Goal: Transaction & Acquisition: Purchase product/service

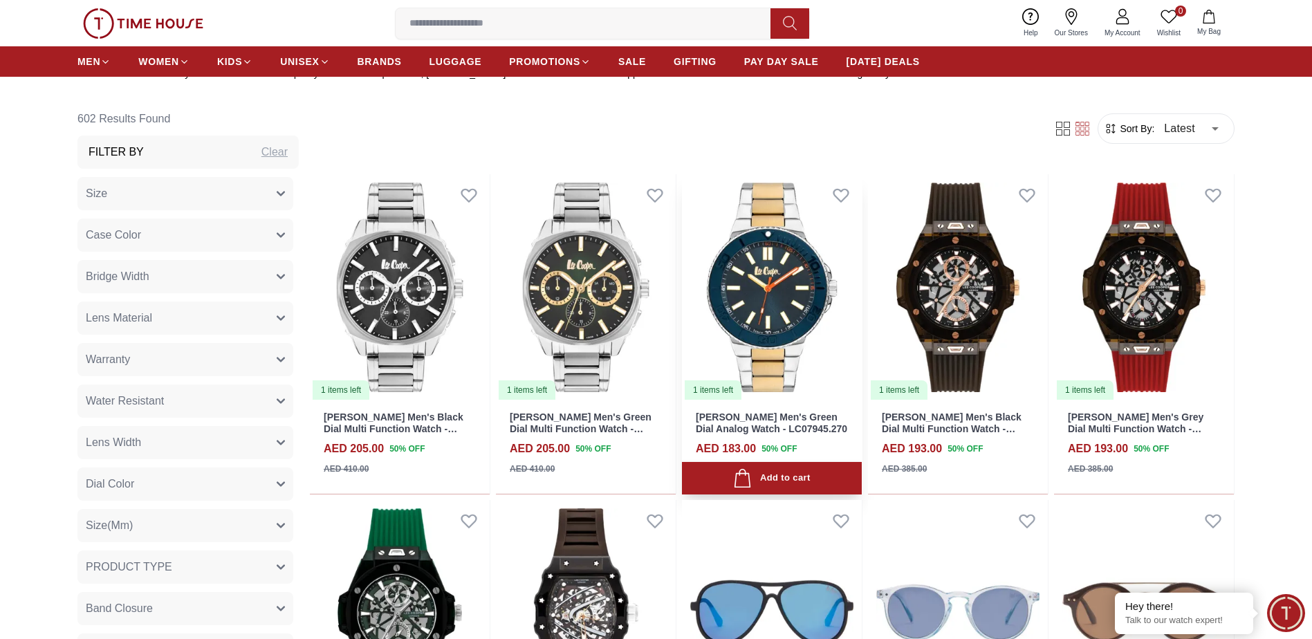
scroll to position [623, 0]
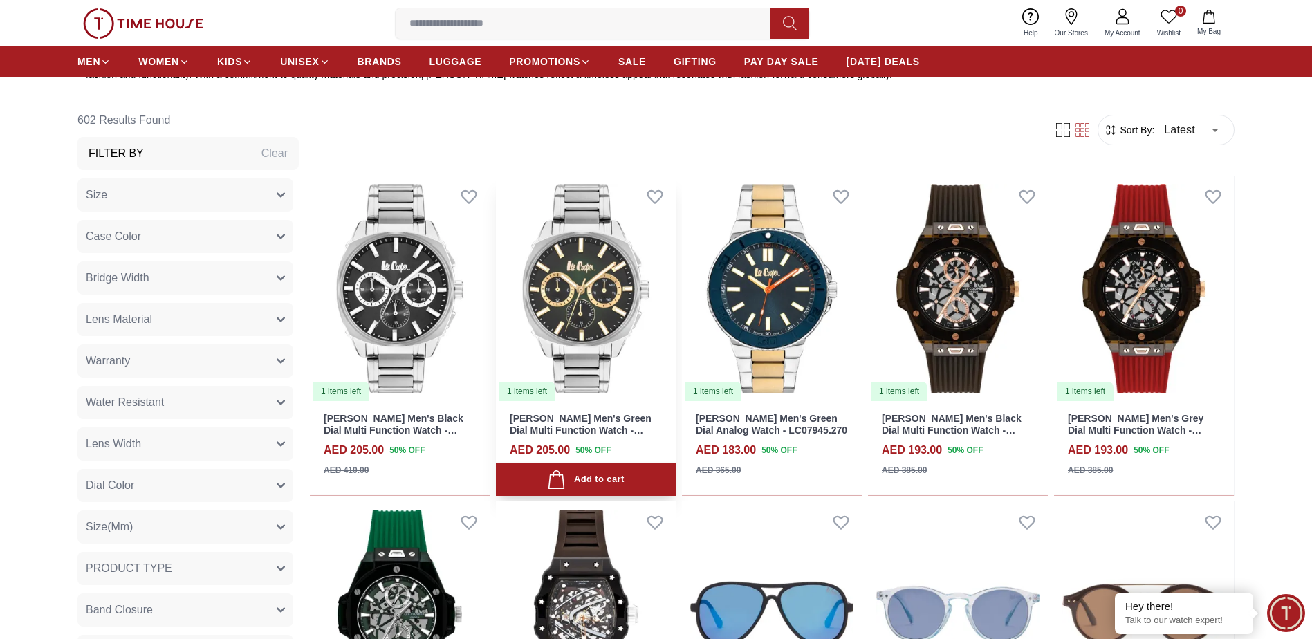
click at [616, 279] on img at bounding box center [586, 289] width 180 height 227
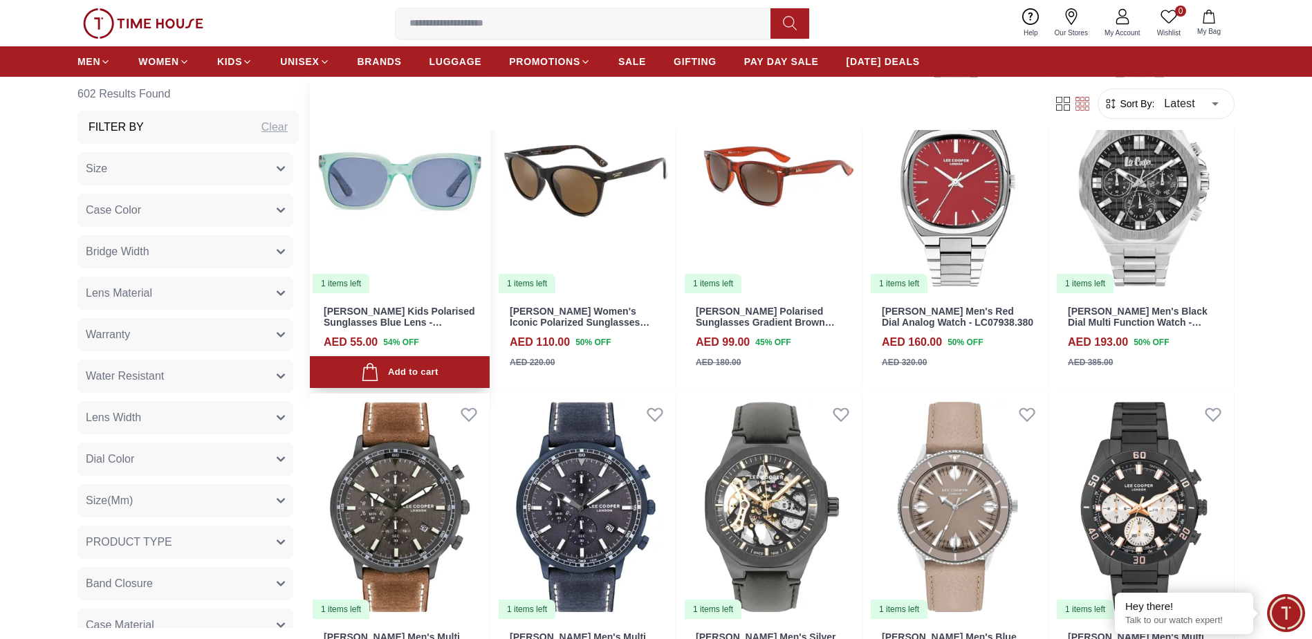
scroll to position [1384, 0]
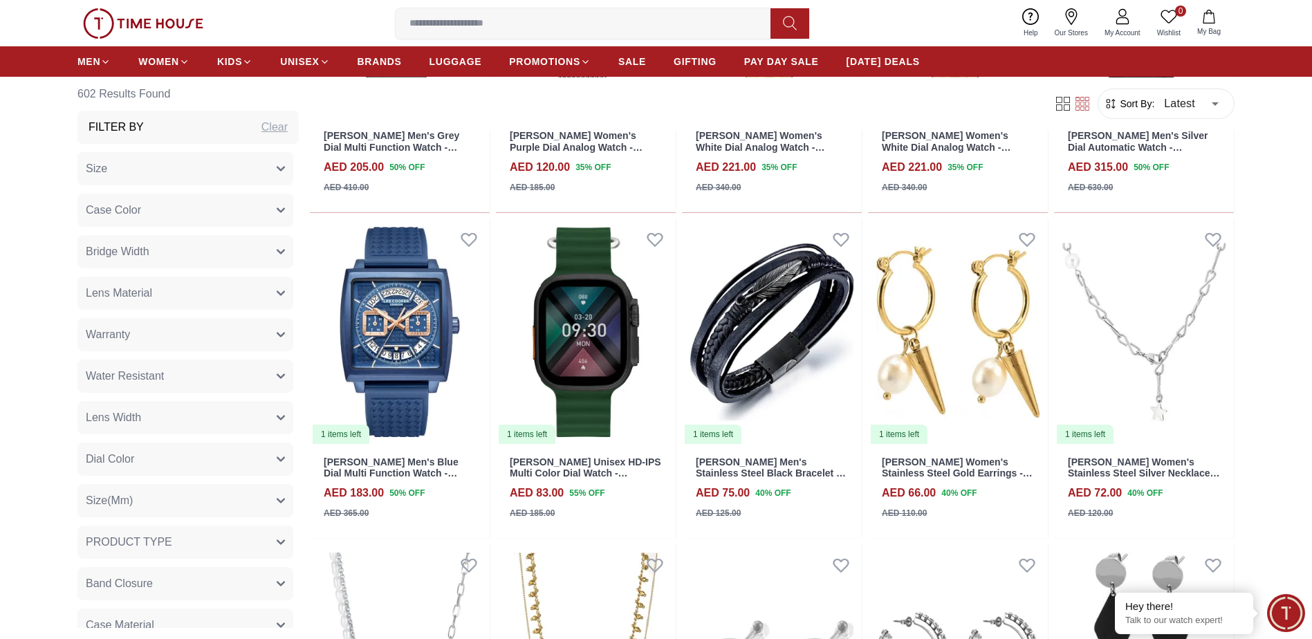
scroll to position [2560, 0]
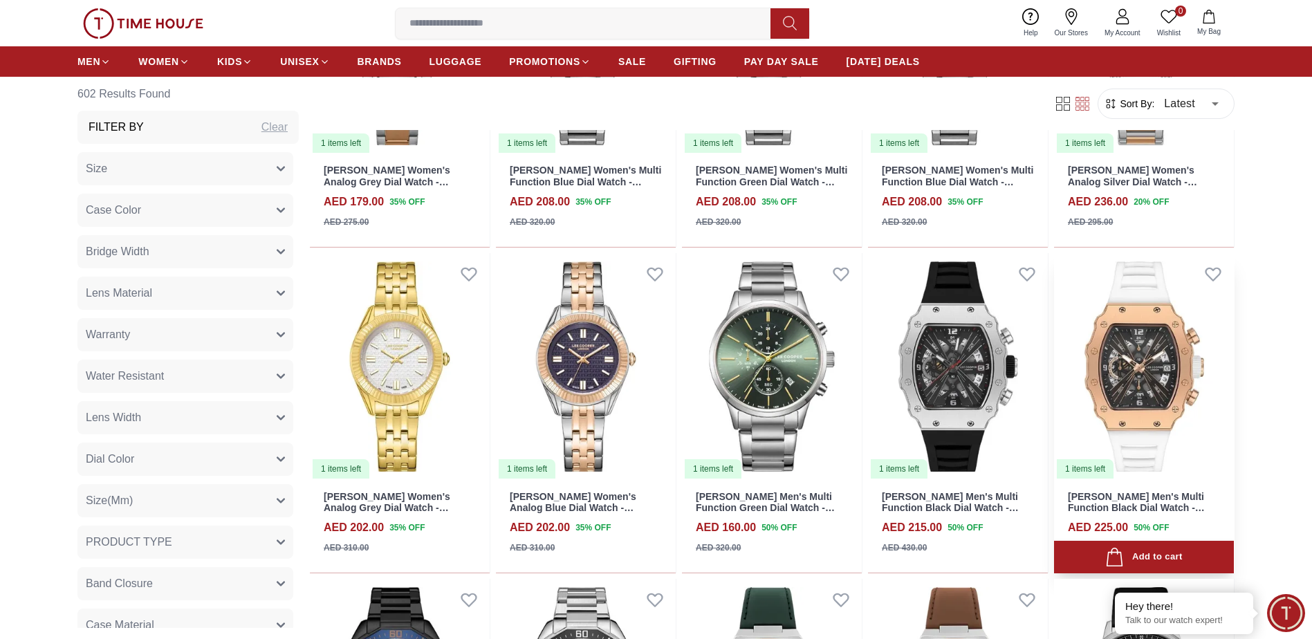
scroll to position [3943, 0]
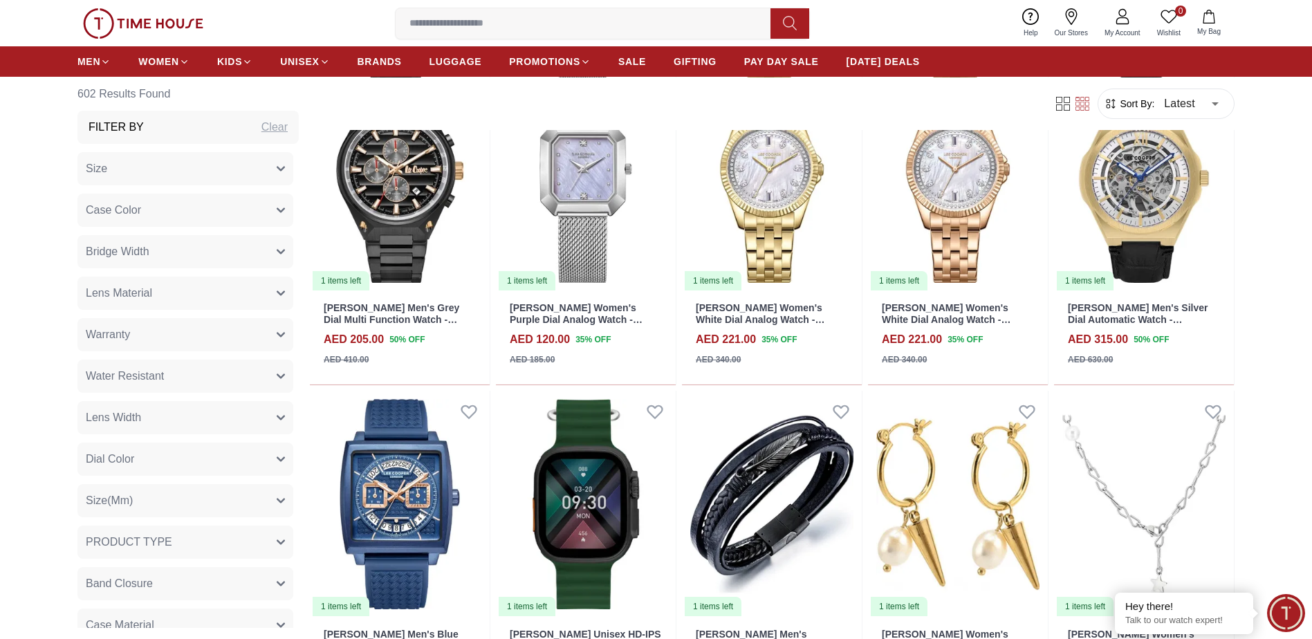
scroll to position [4960, 0]
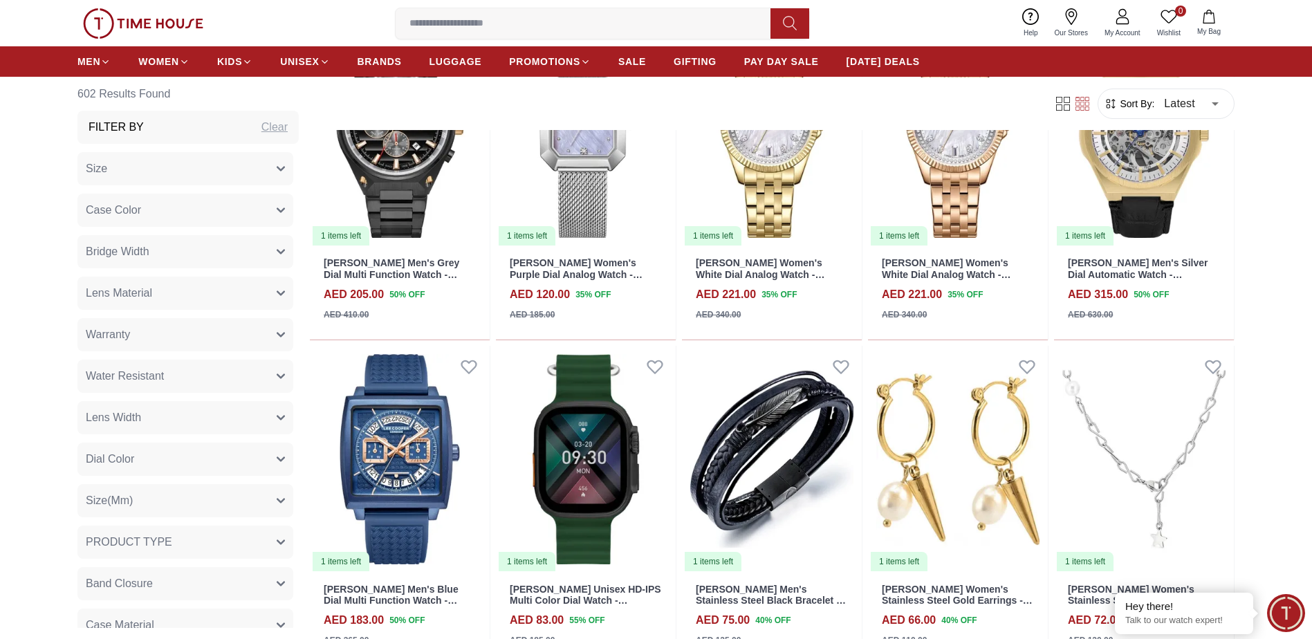
scroll to position [2055, 0]
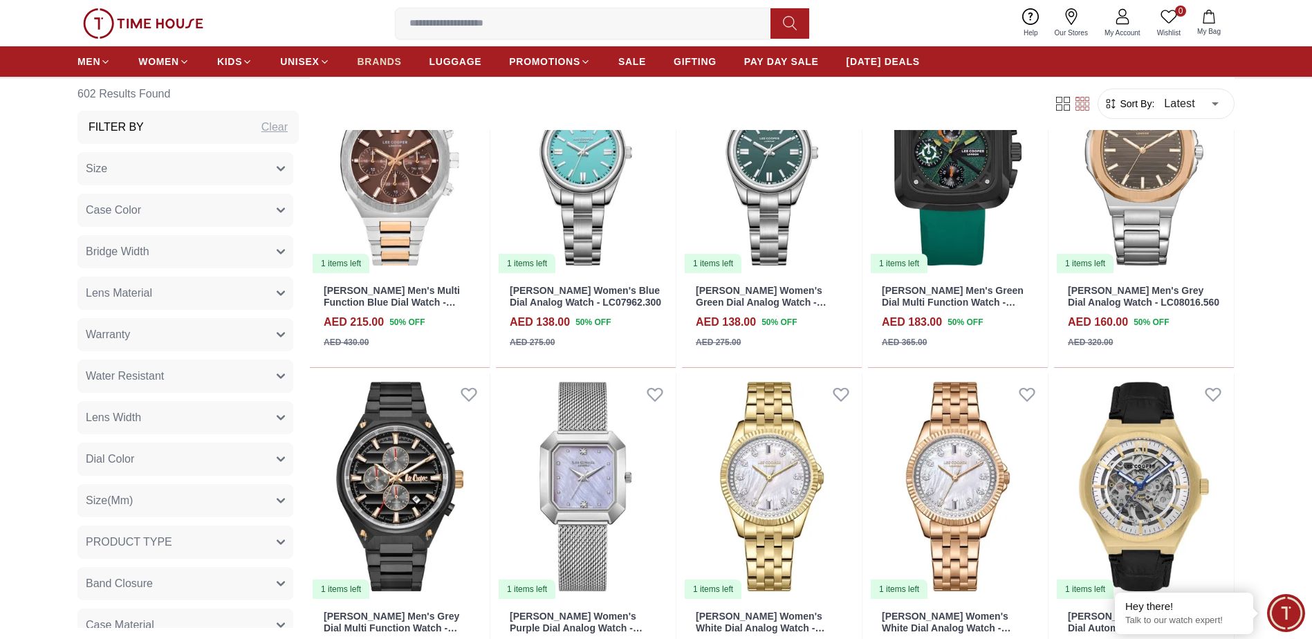
click at [378, 52] on link "BRANDS" at bounding box center [380, 61] width 44 height 25
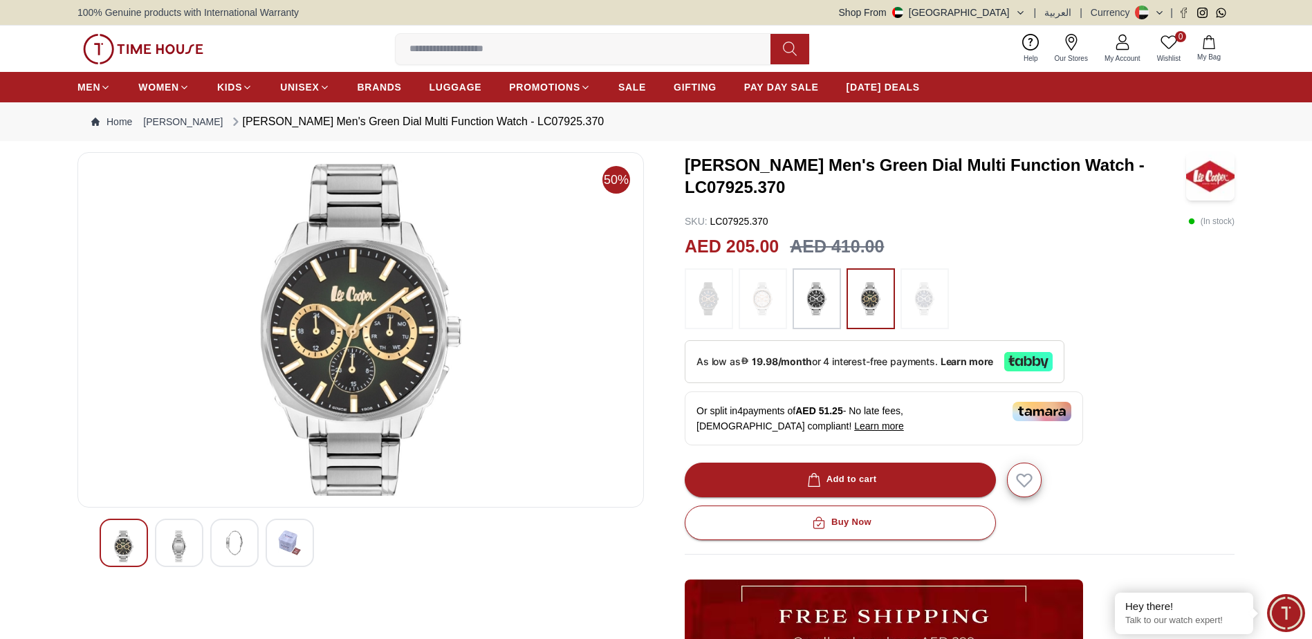
click at [178, 544] on img at bounding box center [179, 547] width 25 height 32
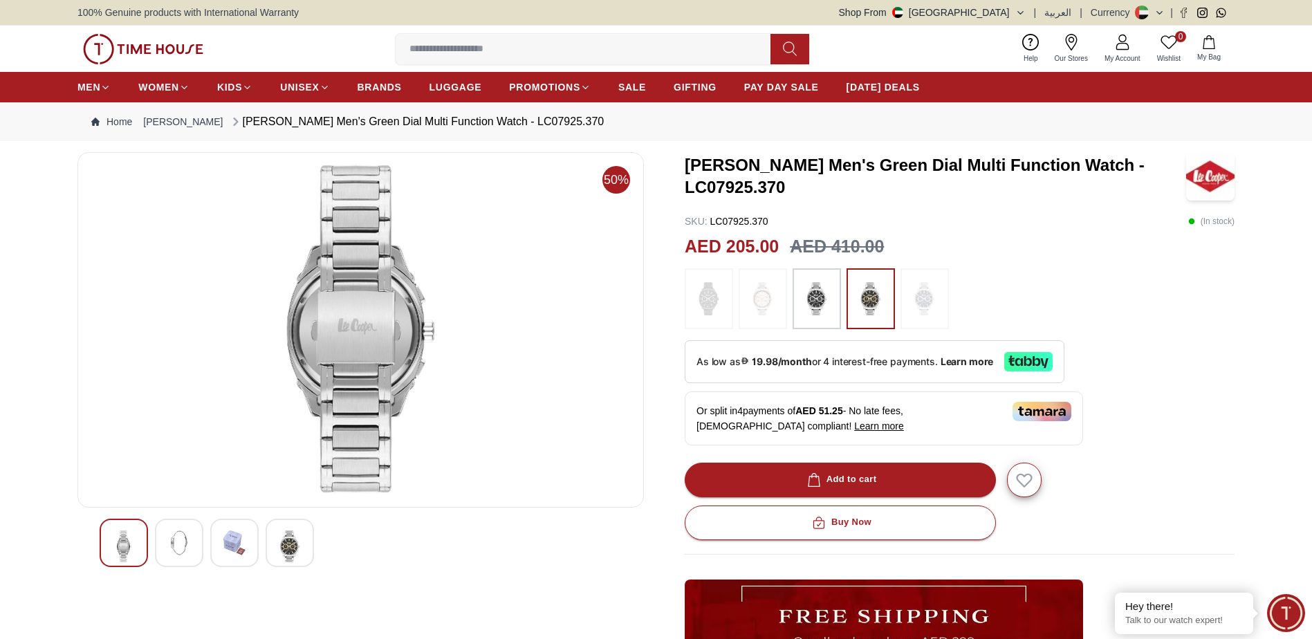
click at [221, 540] on div at bounding box center [234, 543] width 48 height 48
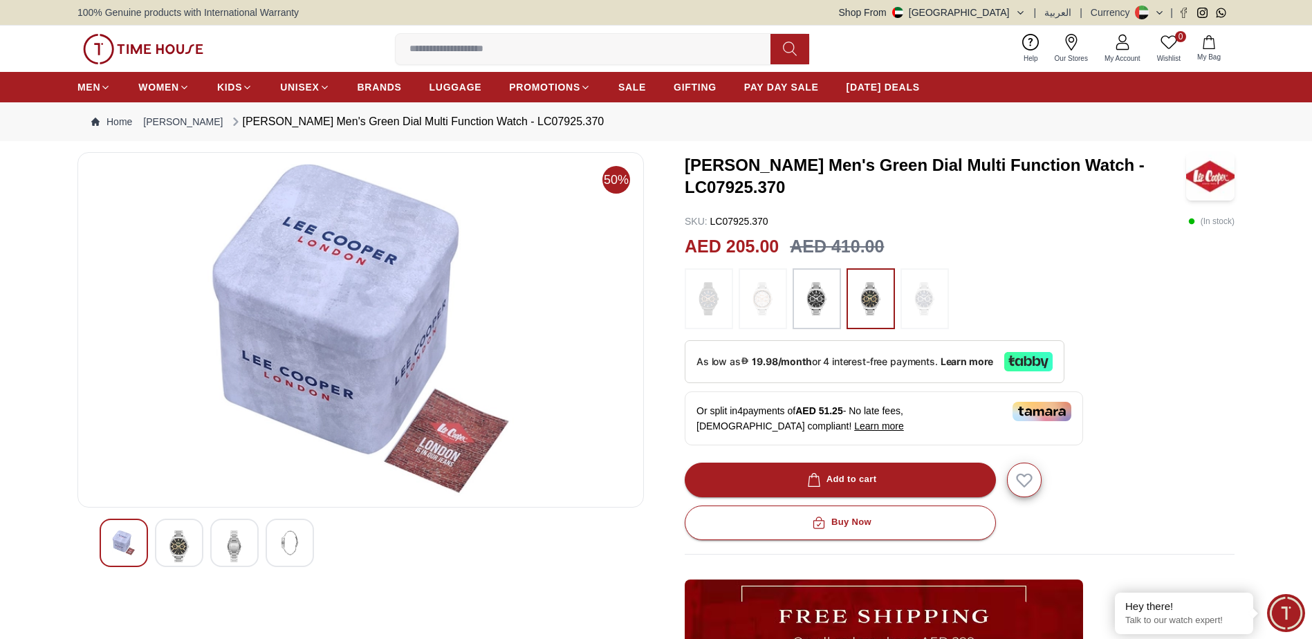
click at [284, 555] on img at bounding box center [289, 543] width 25 height 25
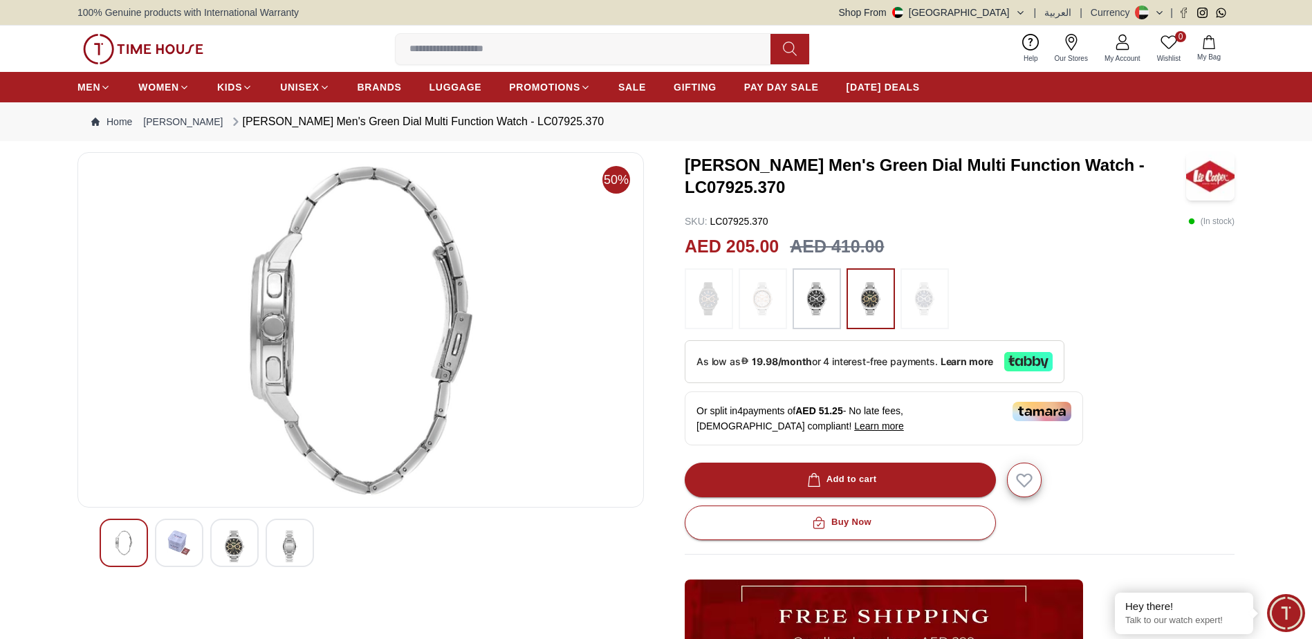
click at [237, 547] on img at bounding box center [234, 547] width 25 height 32
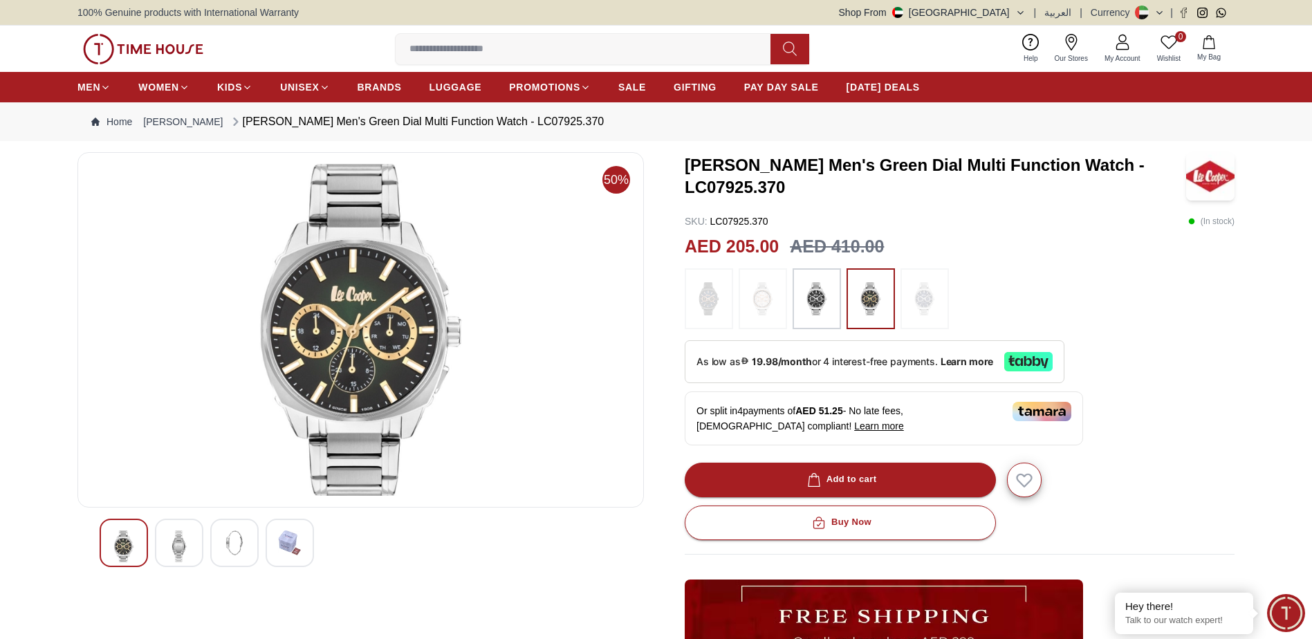
click at [385, 322] on img at bounding box center [360, 330] width 543 height 332
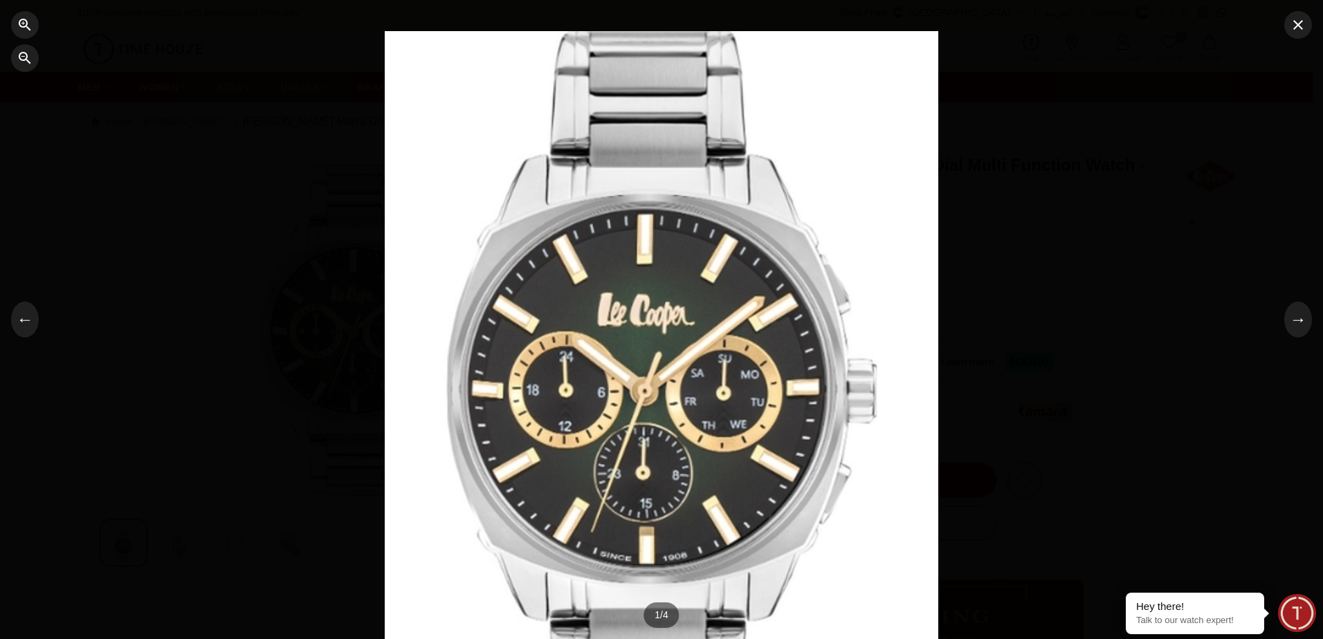
click at [685, 469] on div at bounding box center [661, 319] width 553 height 576
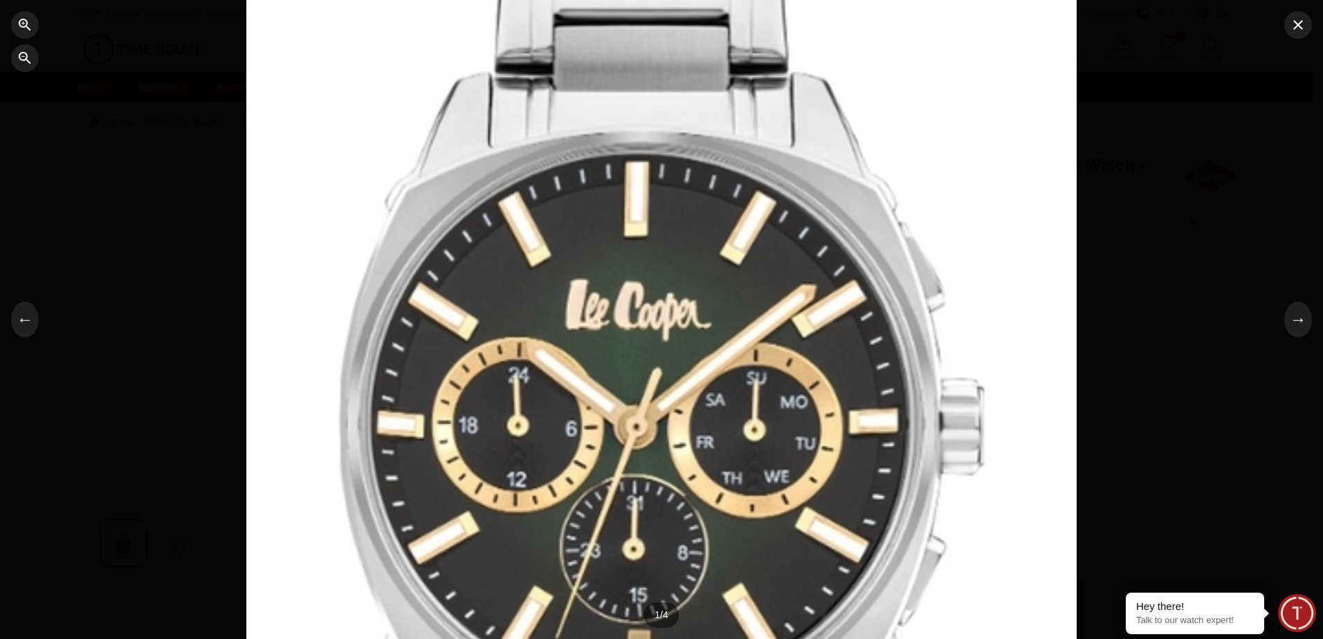
click at [701, 513] on div at bounding box center [661, 318] width 830 height 863
click at [697, 332] on div at bounding box center [661, 318] width 830 height 863
click at [1290, 34] on button "button" at bounding box center [1298, 25] width 28 height 28
